Goal: Task Accomplishment & Management: Manage account settings

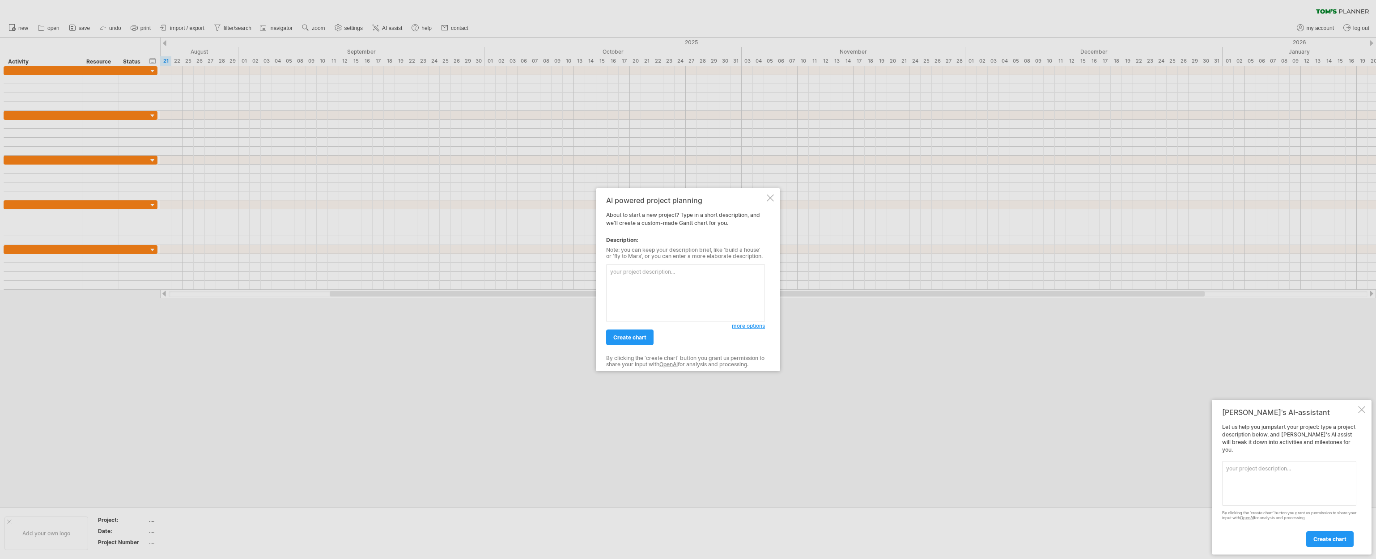
click at [771, 199] on div at bounding box center [770, 198] width 7 height 7
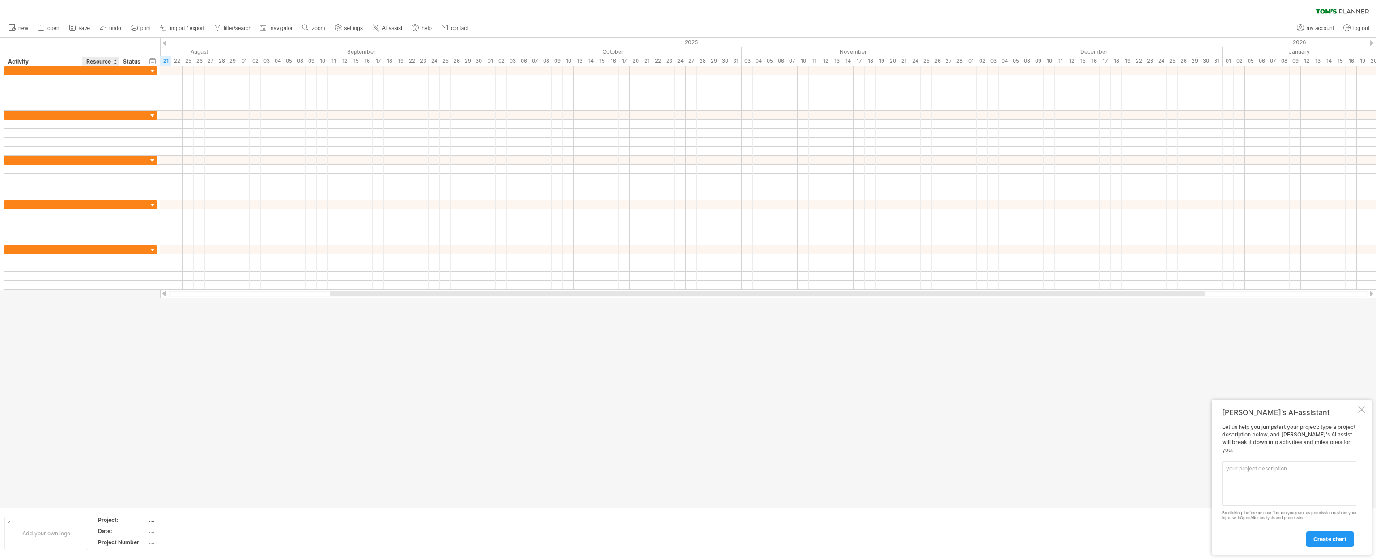
click at [112, 64] on div "Resource" at bounding box center [99, 61] width 27 height 9
click at [115, 64] on div at bounding box center [115, 61] width 4 height 9
click at [120, 41] on div "hide start/end/duration show start/end/duration ******** Activity ******** Reso…" at bounding box center [80, 52] width 160 height 29
click at [146, 49] on div "hide start/end/duration show start/end/duration ******** Activity ******** Reso…" at bounding box center [80, 52] width 160 height 29
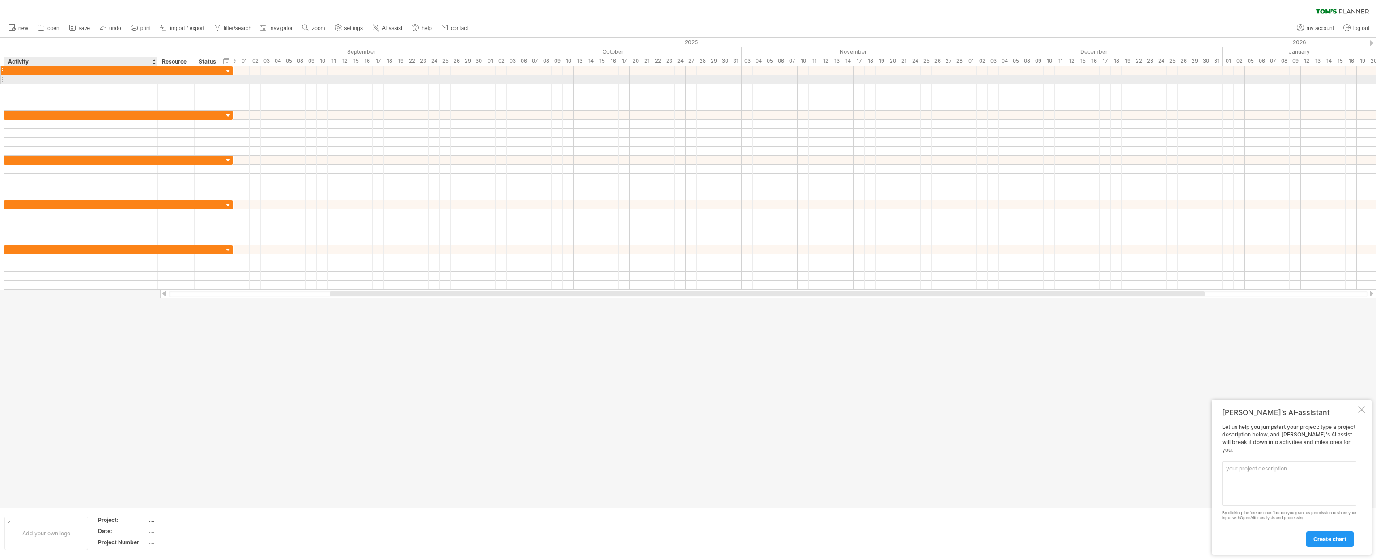
drag, startPoint x: 81, startPoint y: 80, endPoint x: 157, endPoint y: 74, distance: 75.8
click at [157, 74] on div at bounding box center [118, 88] width 229 height 45
click at [2, 80] on div at bounding box center [2, 79] width 4 height 9
click at [4, 79] on div at bounding box center [2, 79] width 4 height 9
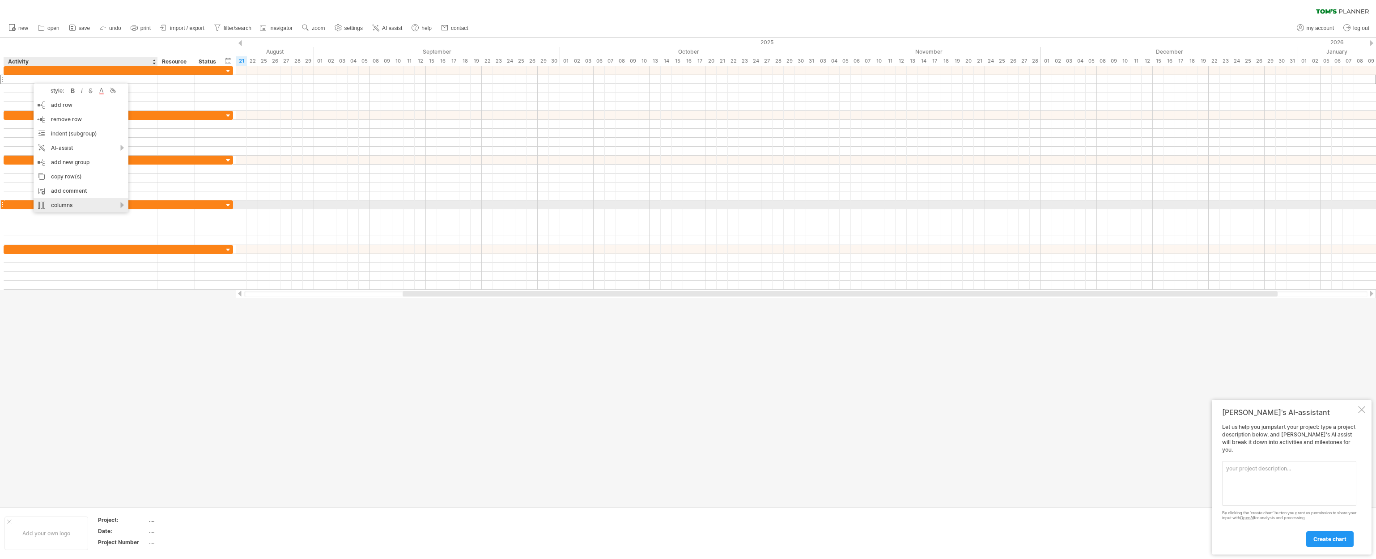
click at [81, 203] on div "columns" at bounding box center [81, 205] width 95 height 14
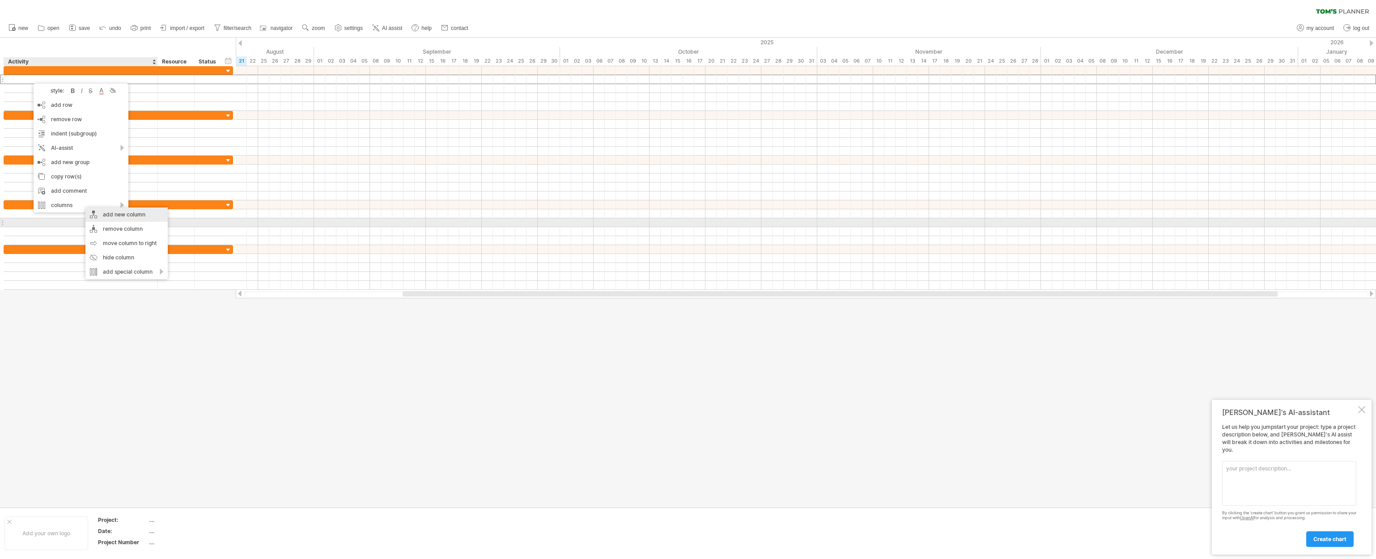
click at [117, 219] on div "add new column" at bounding box center [126, 215] width 82 height 14
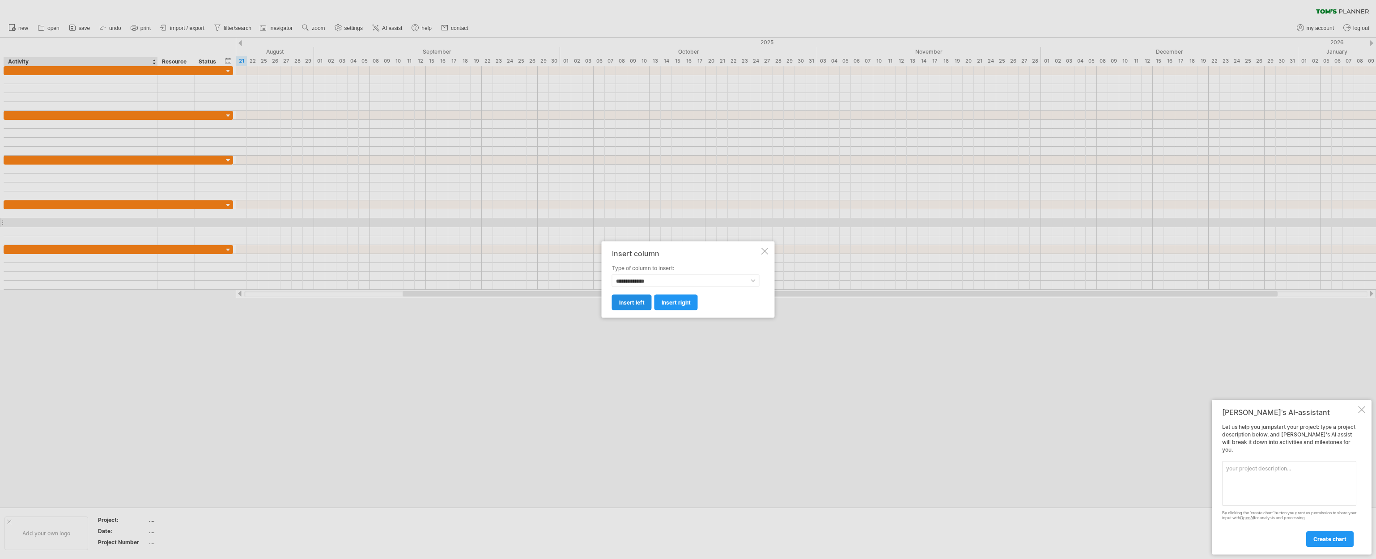
click at [627, 301] on span "insert left" at bounding box center [631, 302] width 25 height 7
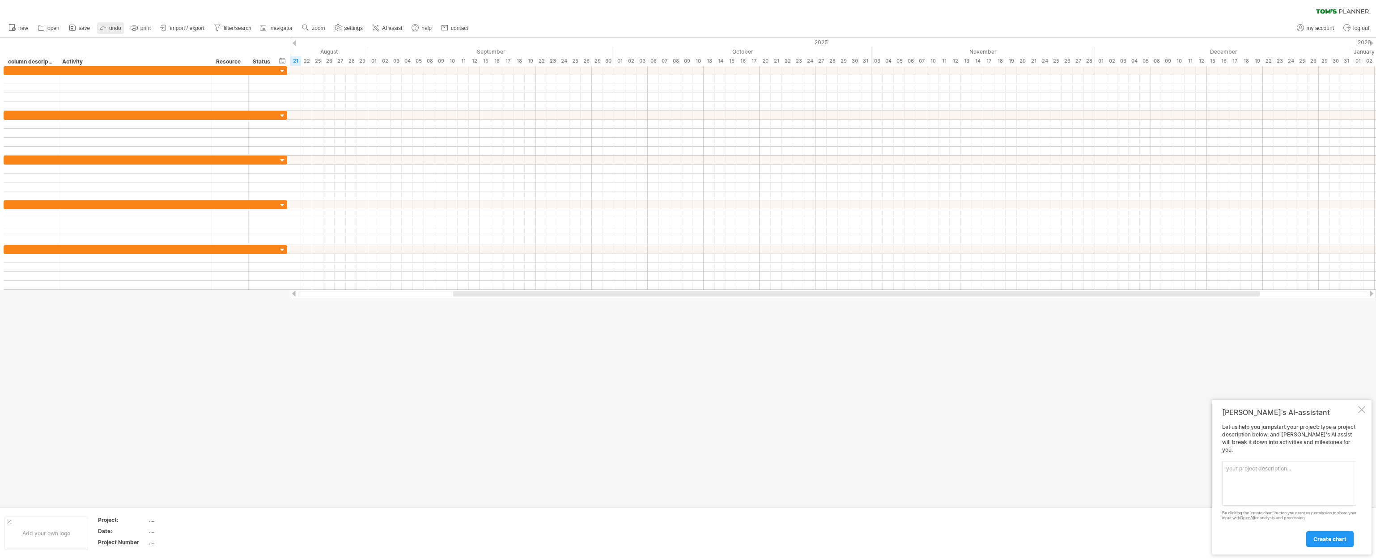
click at [113, 25] on link "undo" at bounding box center [110, 28] width 27 height 12
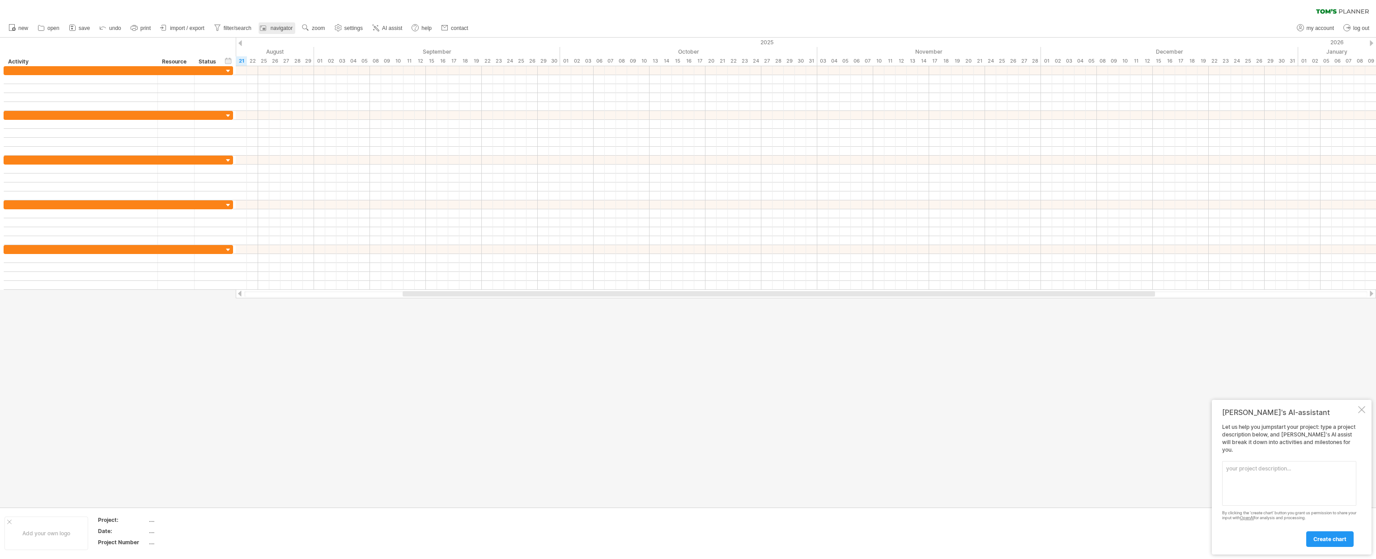
click at [278, 28] on span "navigator" at bounding box center [282, 28] width 22 height 6
drag, startPoint x: 1127, startPoint y: 508, endPoint x: 1116, endPoint y: 521, distance: 16.8
click at [1115, 521] on div at bounding box center [1210, 524] width 285 height 56
click at [1361, 413] on div at bounding box center [1361, 409] width 7 height 7
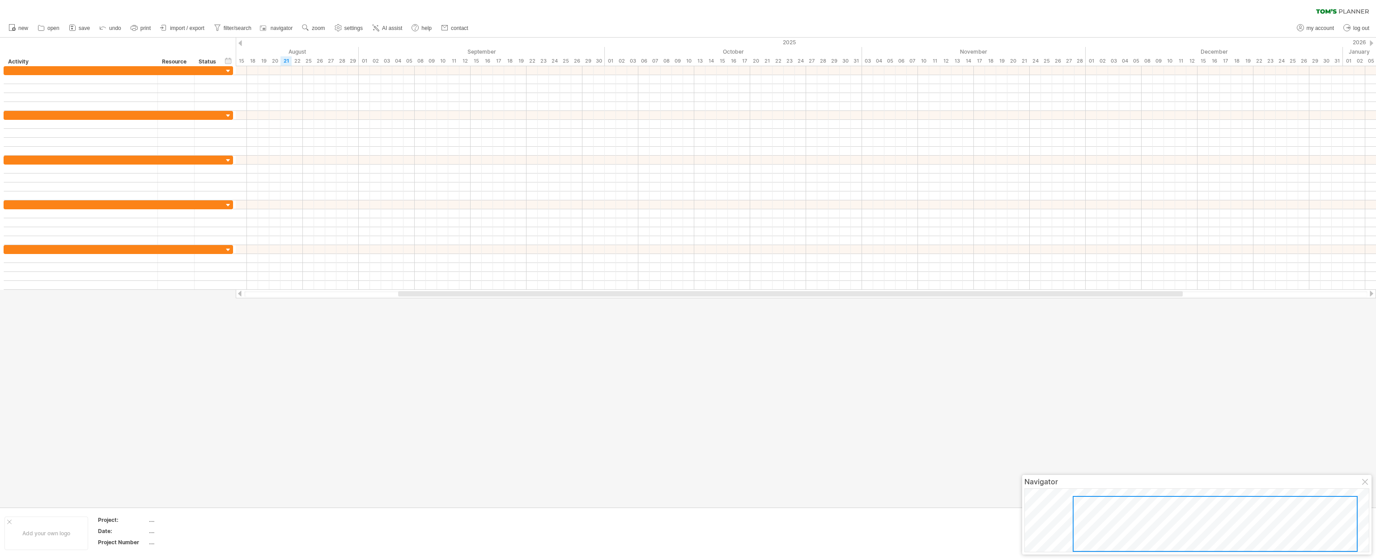
click at [1362, 481] on div at bounding box center [1365, 482] width 7 height 7
click at [1309, 28] on span "my account" at bounding box center [1319, 28] width 27 height 6
type input "**********"
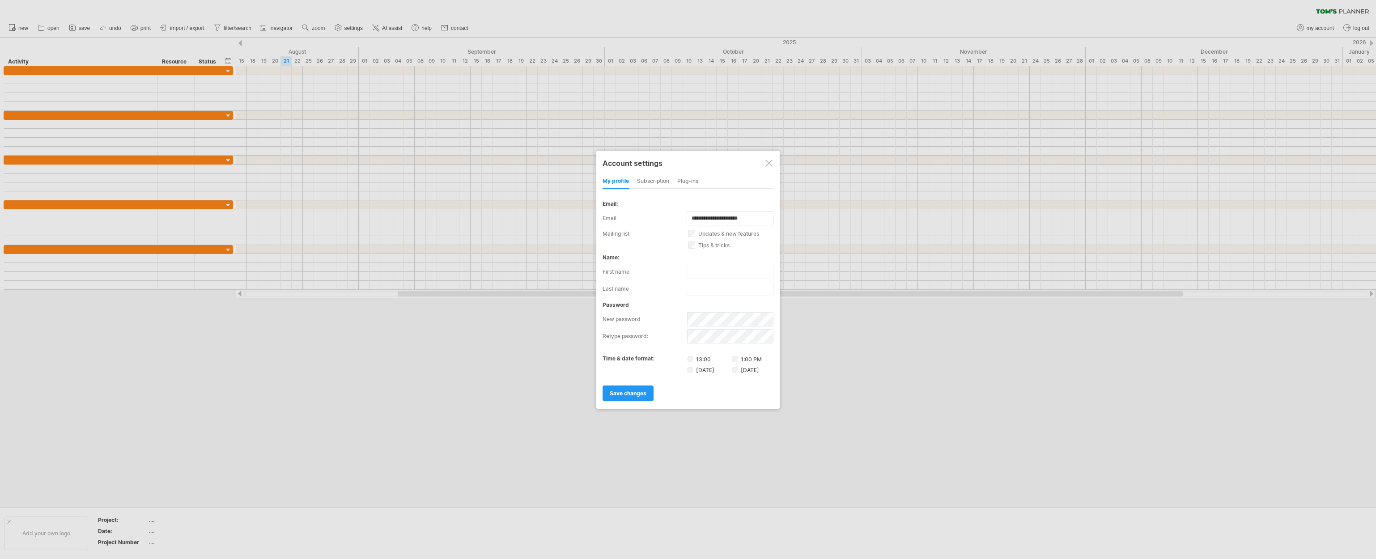
click at [1326, 11] on div at bounding box center [688, 279] width 1376 height 559
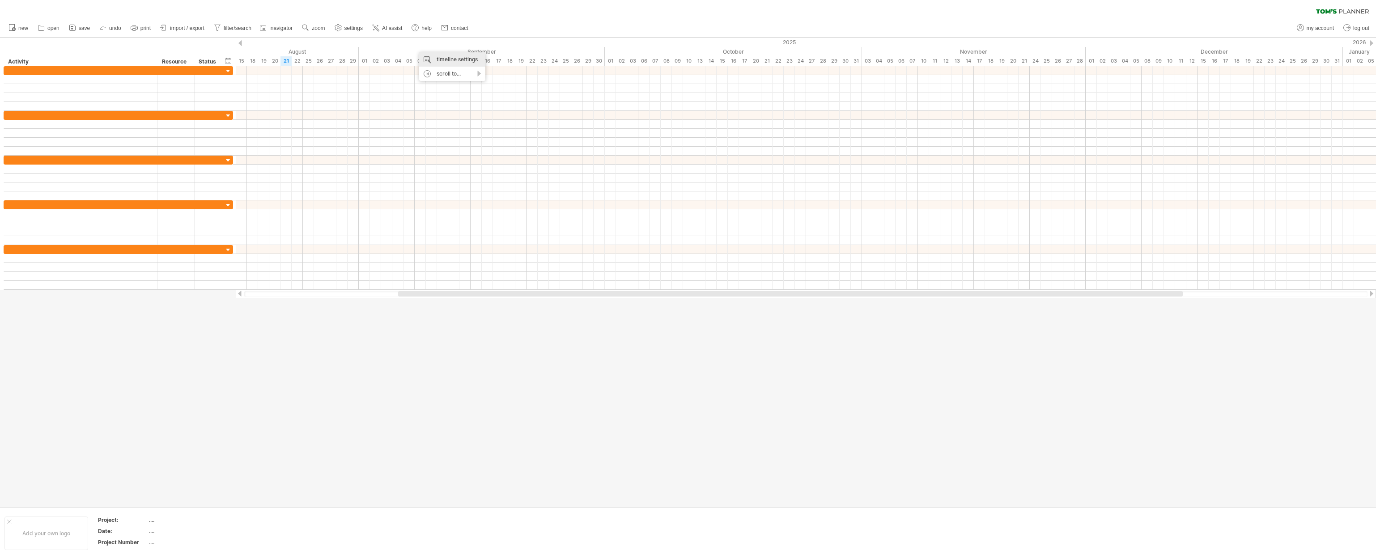
click at [445, 59] on div "timeline settings" at bounding box center [452, 59] width 66 height 14
select select "*"
select select "**"
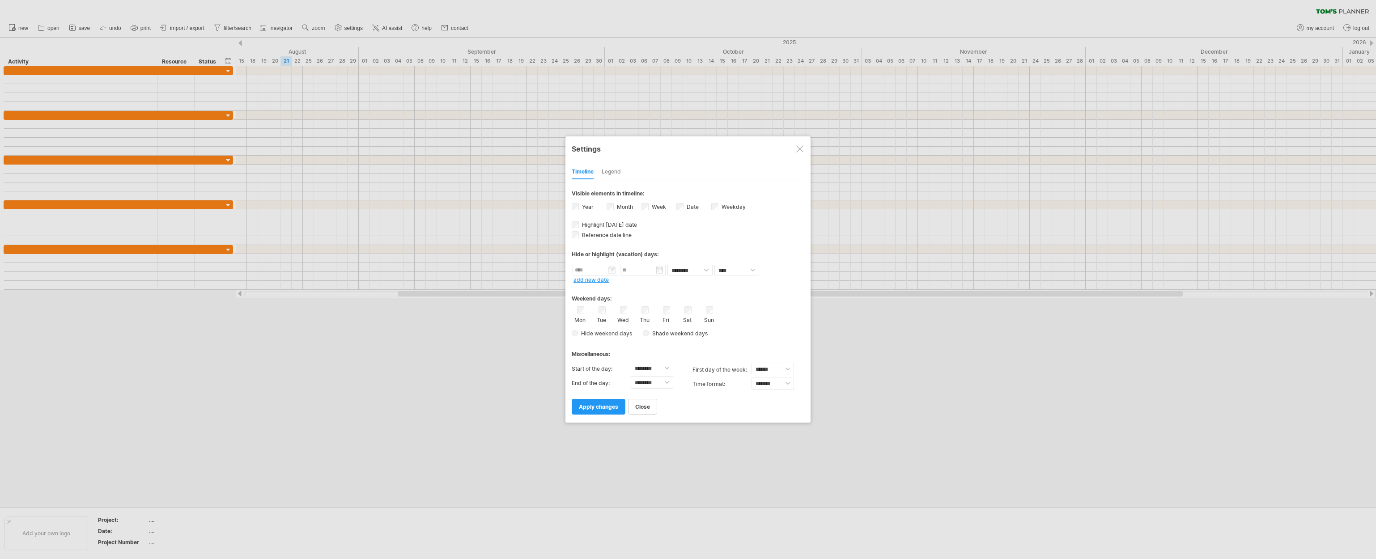
click at [649, 207] on div "Week visibility of weeknumbers Currently there is not enough space horizontally…" at bounding box center [658, 208] width 35 height 12
click at [599, 405] on span "apply changes" at bounding box center [598, 406] width 39 height 7
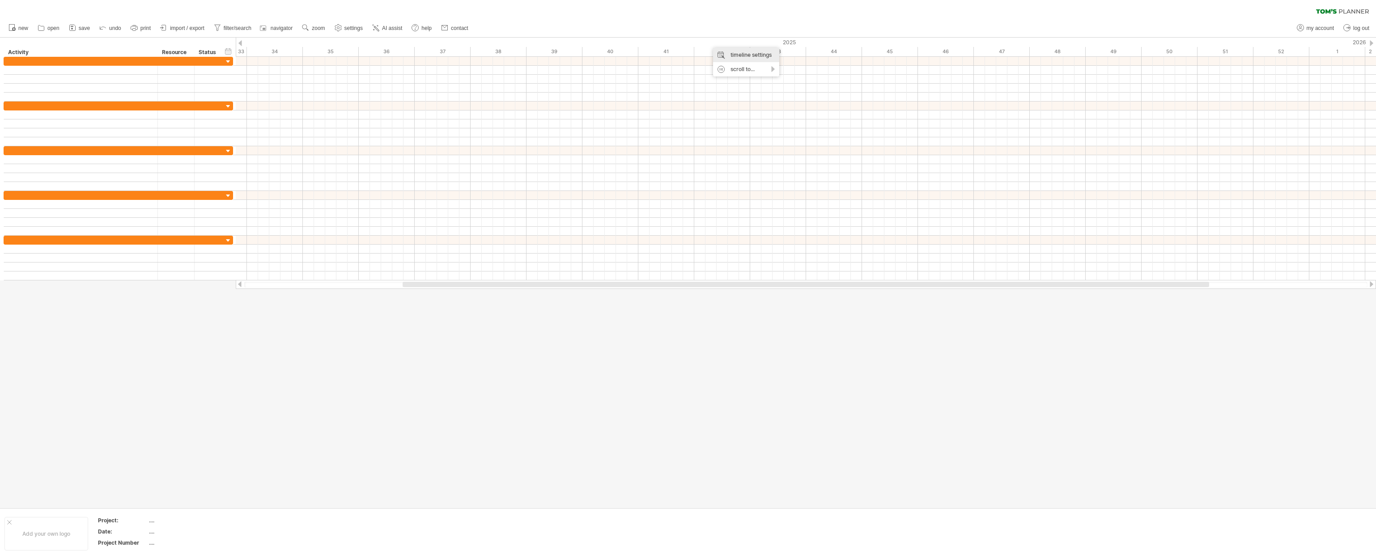
click at [729, 54] on div "timeline settings" at bounding box center [746, 55] width 66 height 14
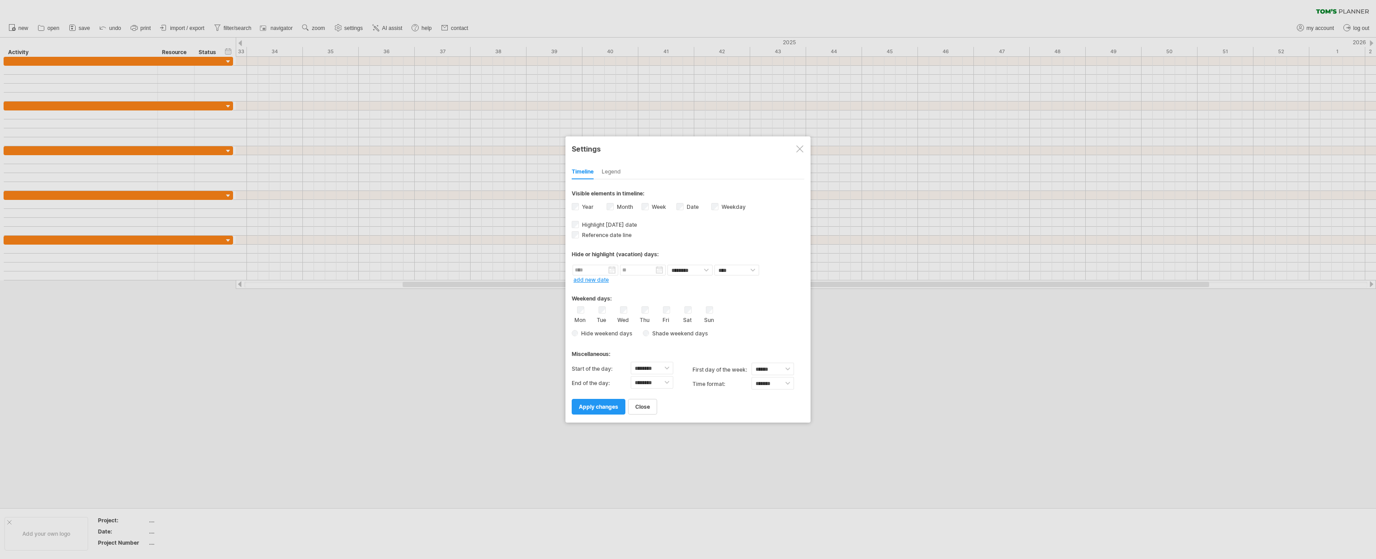
click at [612, 170] on div "Legend" at bounding box center [611, 172] width 19 height 14
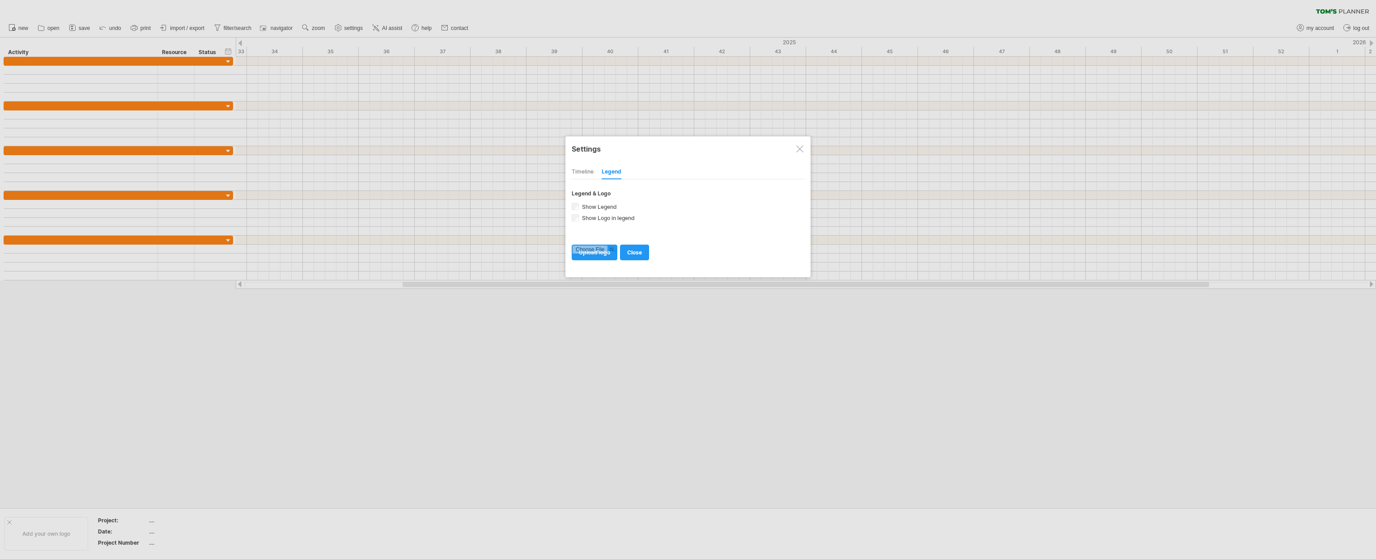
click at [587, 173] on div "Timeline" at bounding box center [583, 172] width 22 height 14
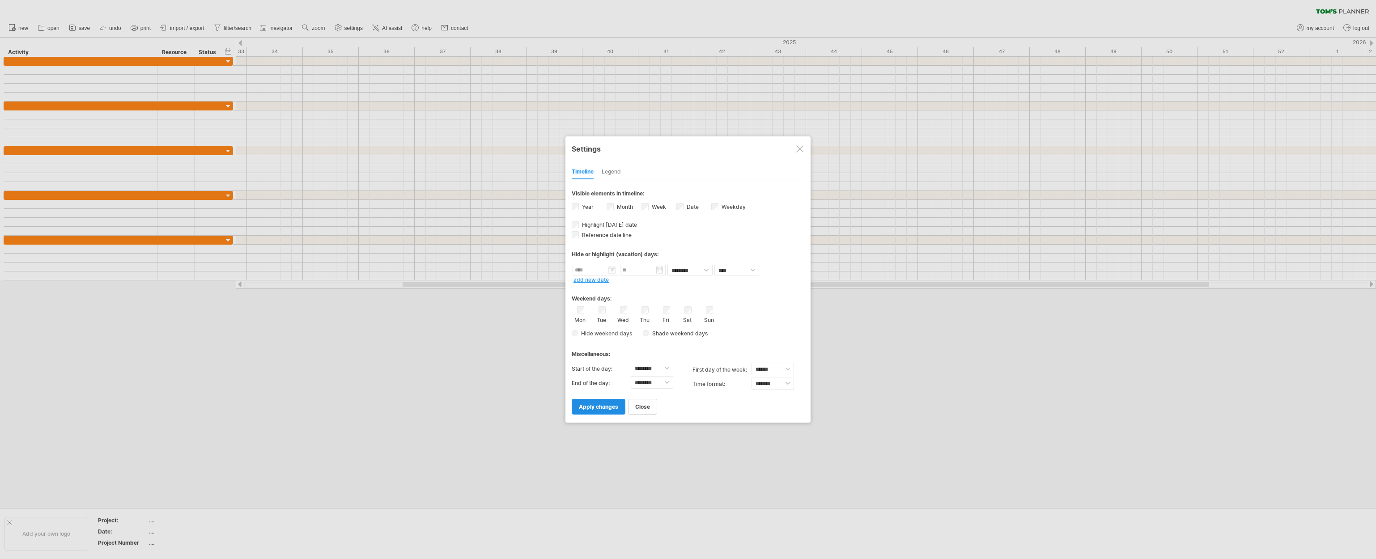
click at [603, 406] on span "apply changes" at bounding box center [598, 406] width 39 height 7
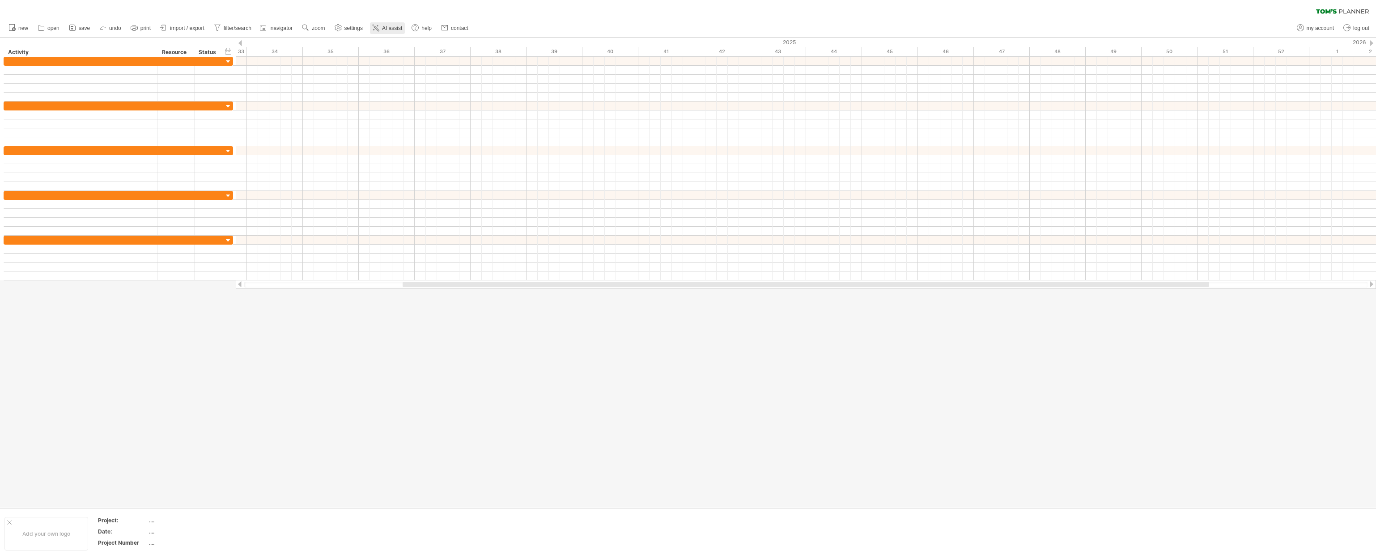
click at [388, 27] on span "AI assist" at bounding box center [392, 28] width 20 height 6
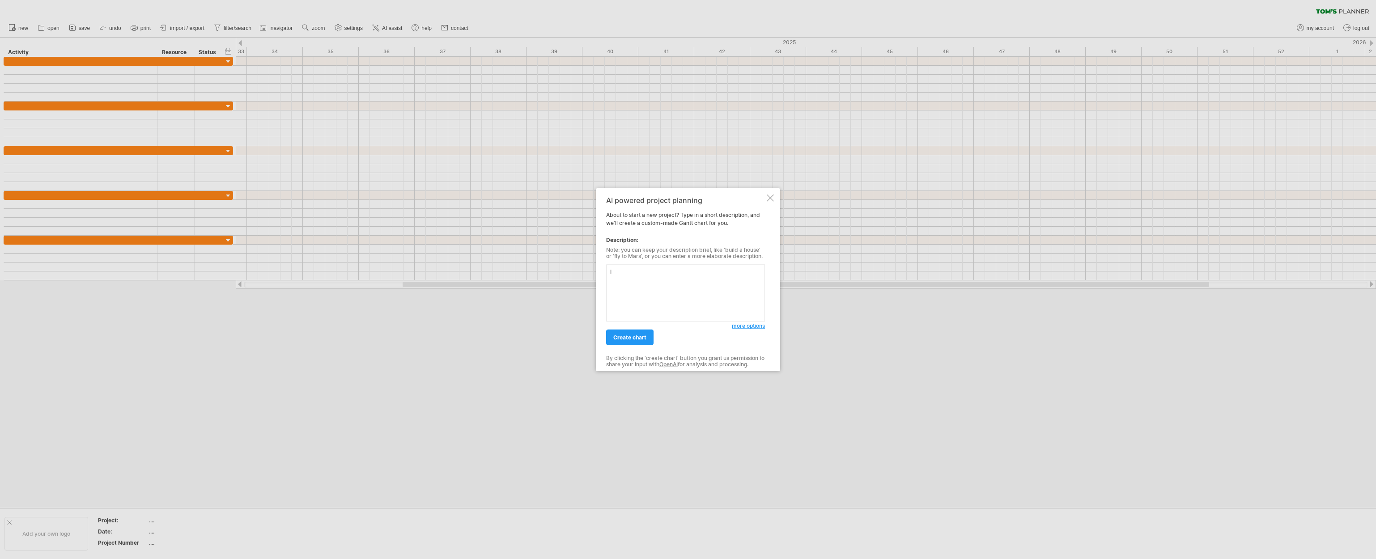
type textarea "I"
click at [770, 199] on div at bounding box center [770, 198] width 7 height 7
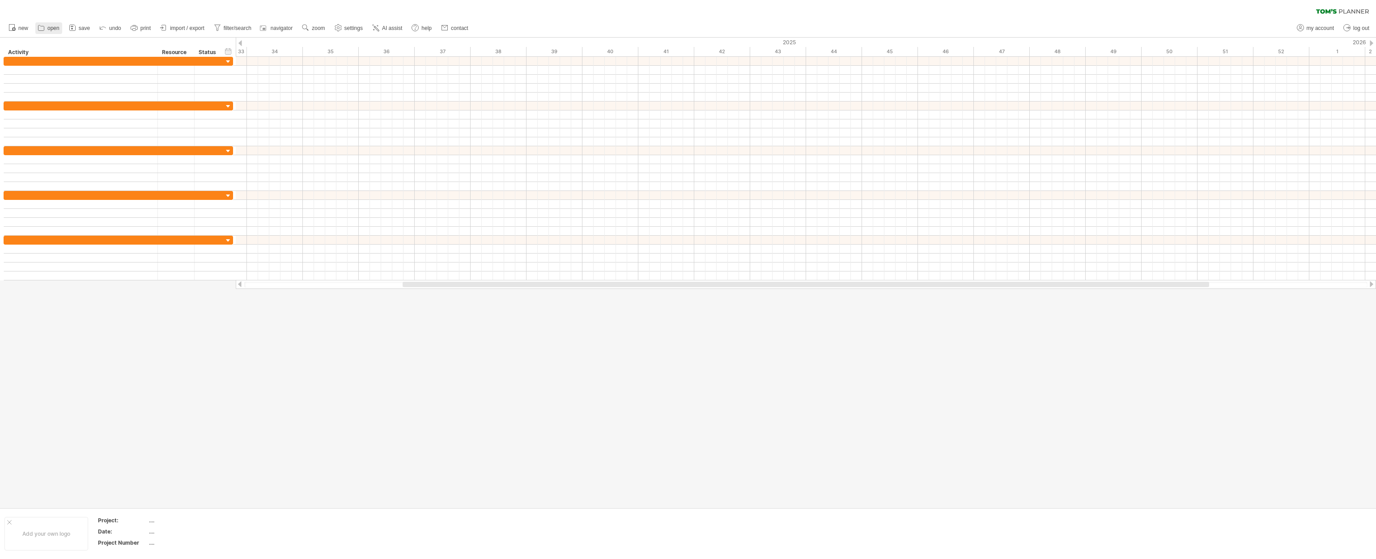
click at [55, 28] on span "open" at bounding box center [53, 28] width 12 height 6
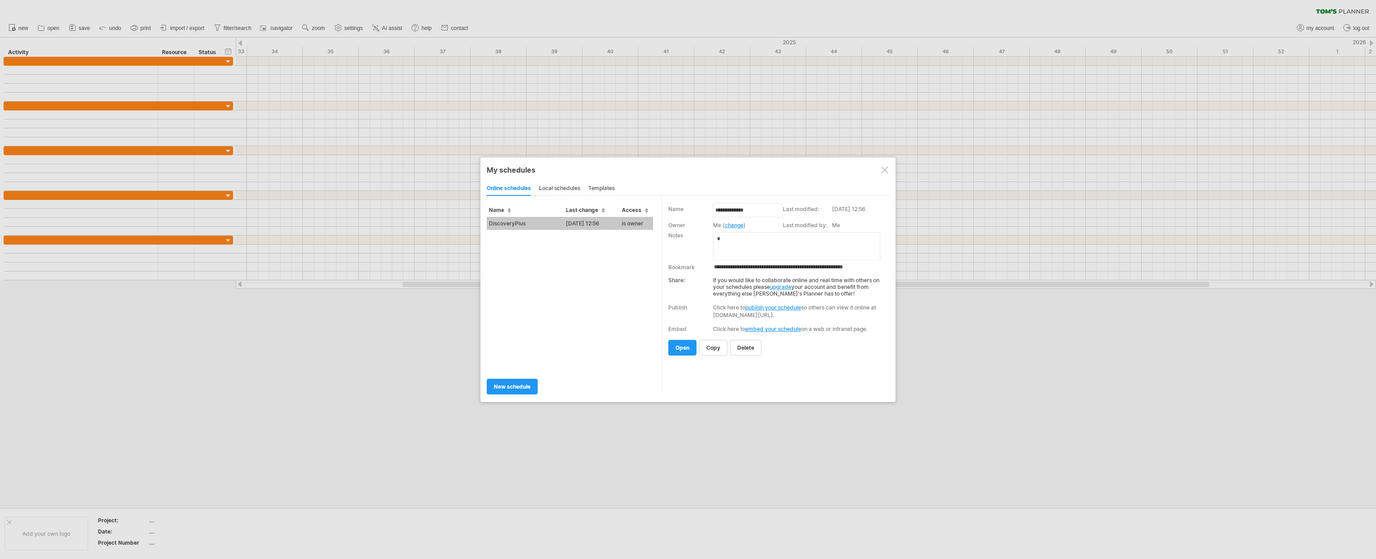
click at [508, 223] on td "DiscoveryPlus" at bounding box center [525, 223] width 77 height 13
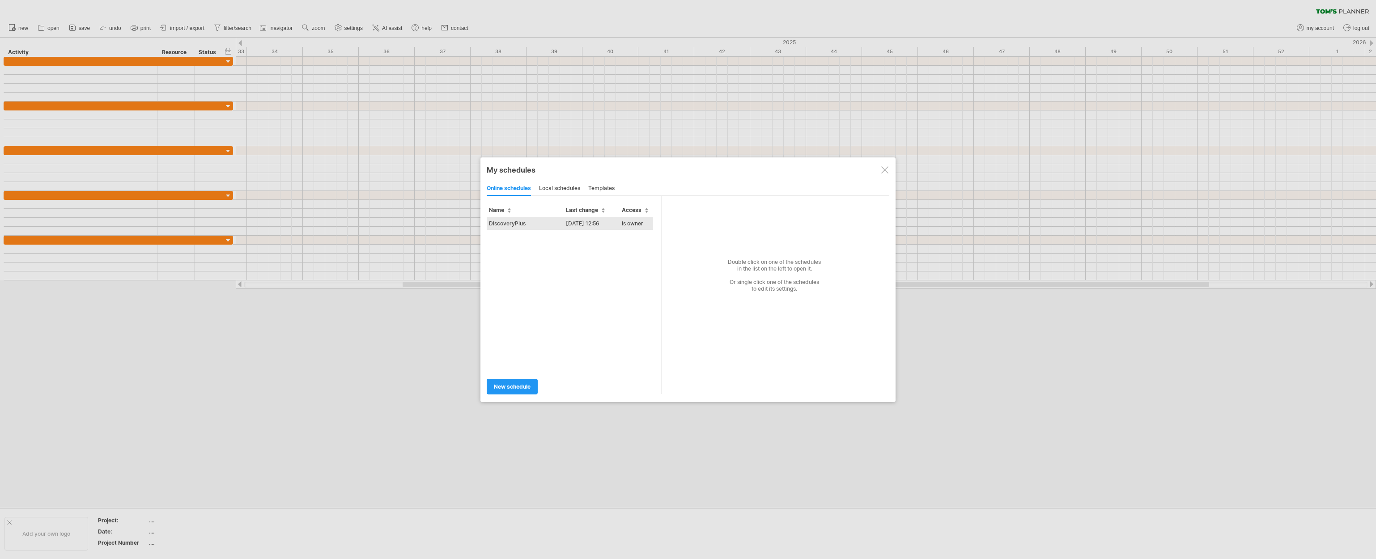
click at [505, 220] on td "DiscoveryPlus" at bounding box center [525, 223] width 77 height 13
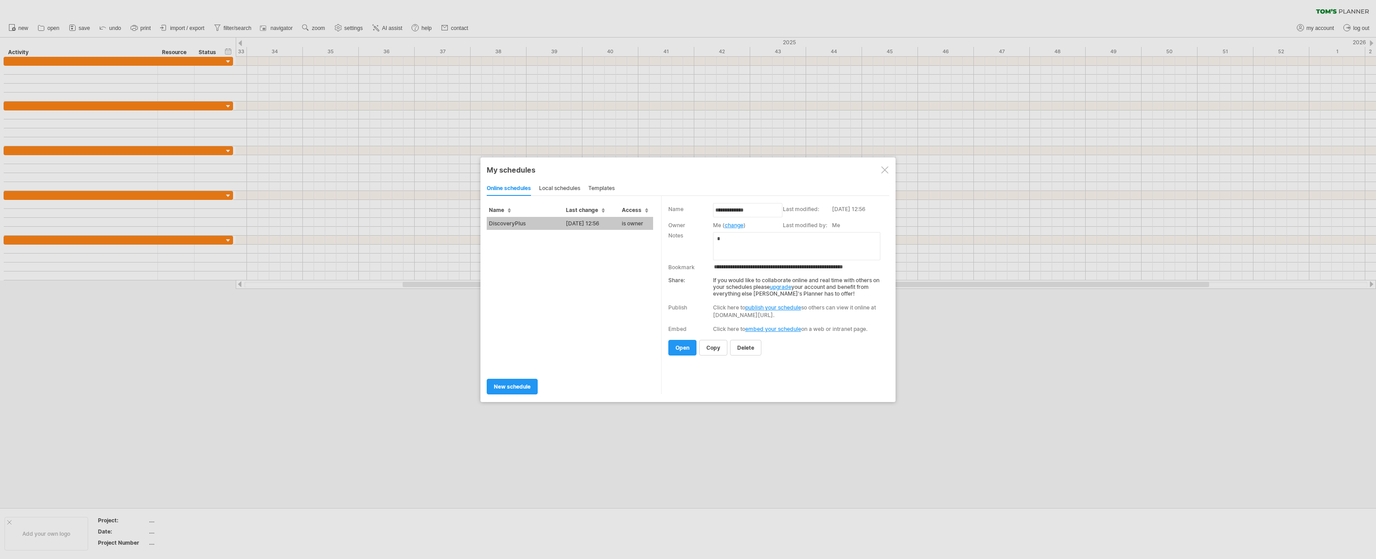
click at [768, 328] on link "embed your schedule" at bounding box center [773, 329] width 56 height 7
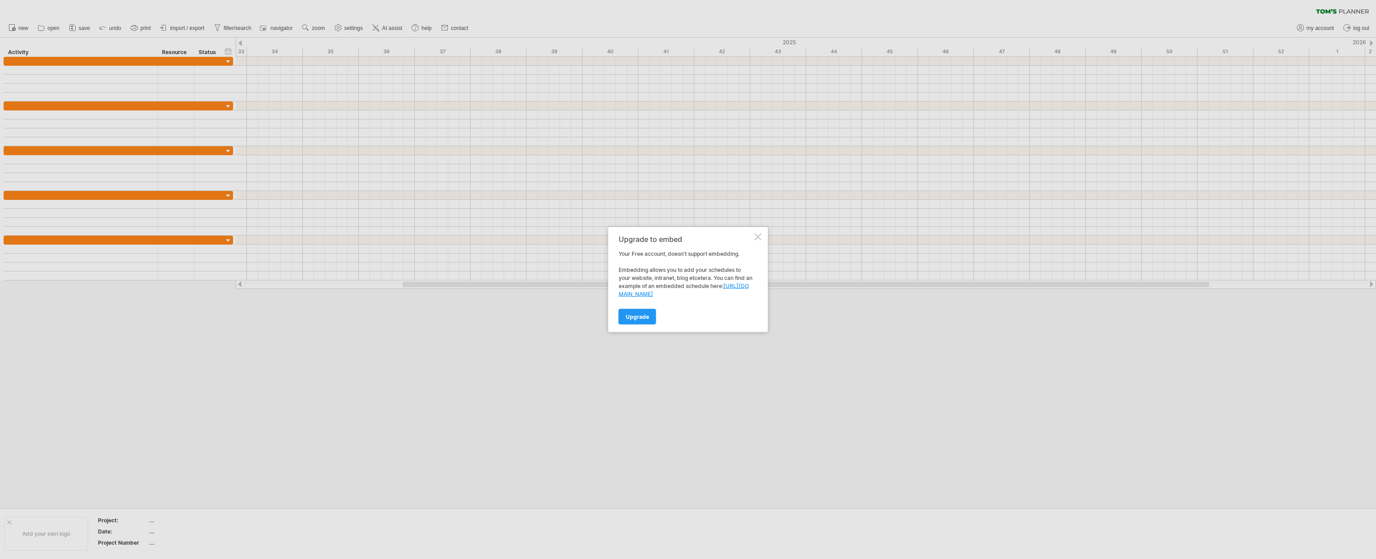
click at [757, 236] on div at bounding box center [757, 236] width 7 height 7
